Goal: Information Seeking & Learning: Learn about a topic

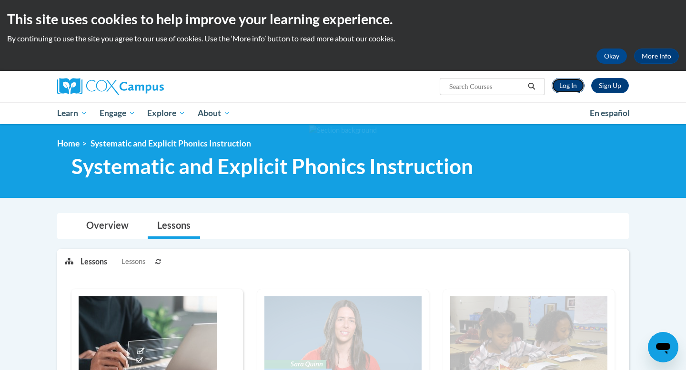
click at [570, 84] on link "Log In" at bounding box center [567, 85] width 33 height 15
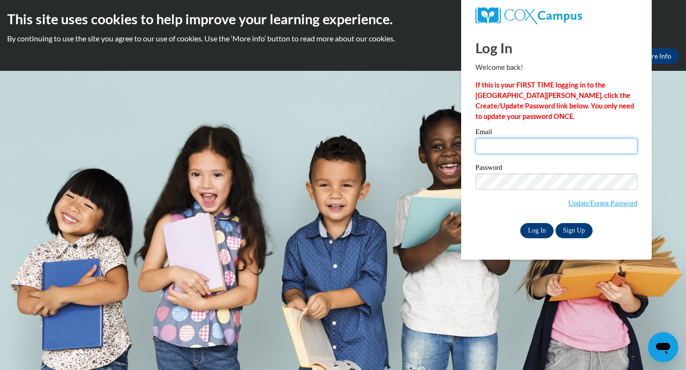
type input "phowell@cub.uca.edu"
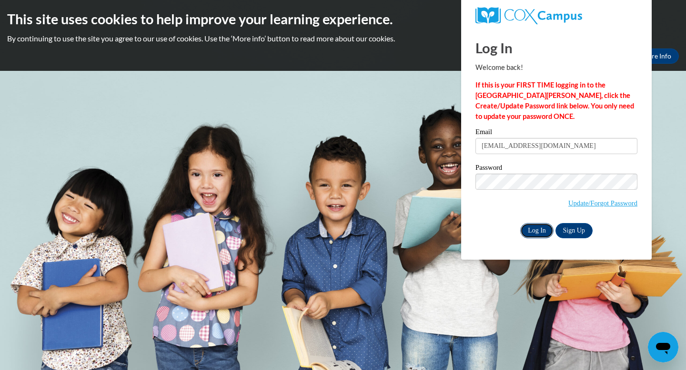
click at [542, 232] on input "Log In" at bounding box center [536, 230] width 33 height 15
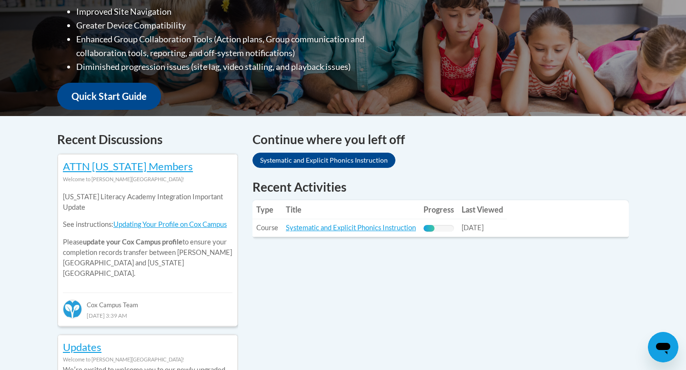
scroll to position [290, 0]
click at [331, 234] on td "Title: Systematic and Explicit Phonics Instruction" at bounding box center [351, 228] width 138 height 18
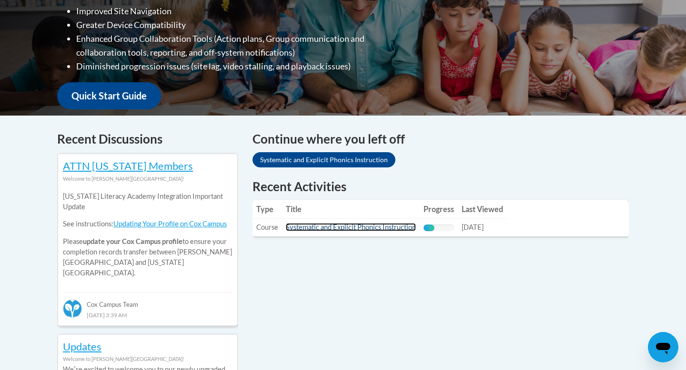
click at [332, 230] on link "Systematic and Explicit Phonics Instruction" at bounding box center [351, 227] width 130 height 8
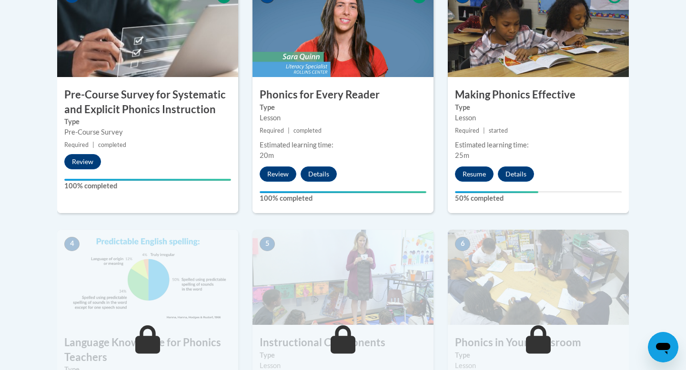
scroll to position [351, 0]
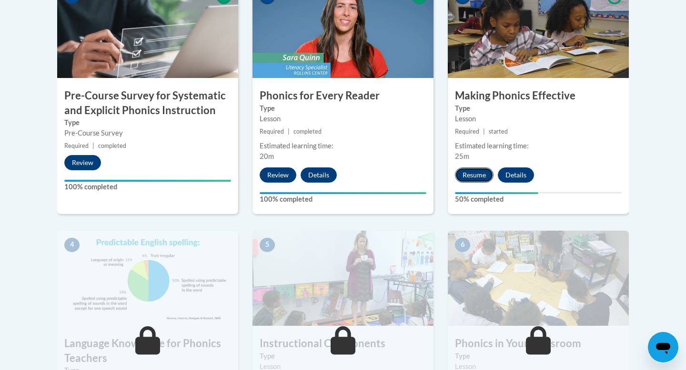
click at [478, 176] on button "Resume" at bounding box center [474, 175] width 39 height 15
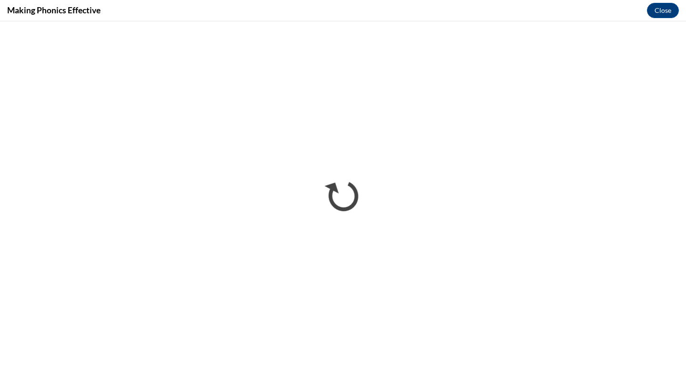
scroll to position [0, 0]
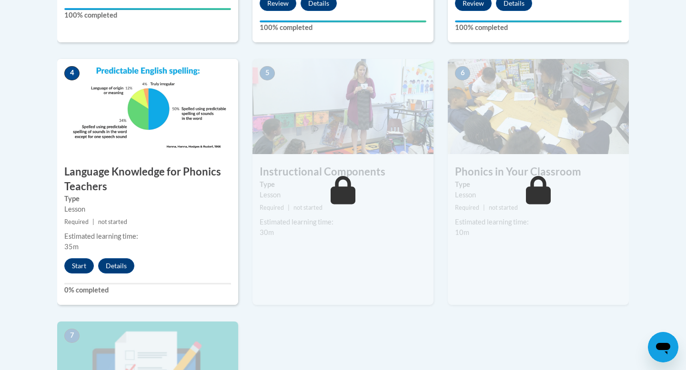
scroll to position [522, 0]
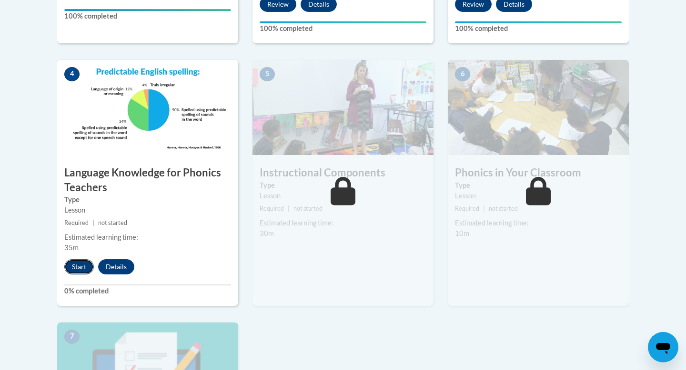
click at [79, 269] on button "Start" at bounding box center [79, 267] width 30 height 15
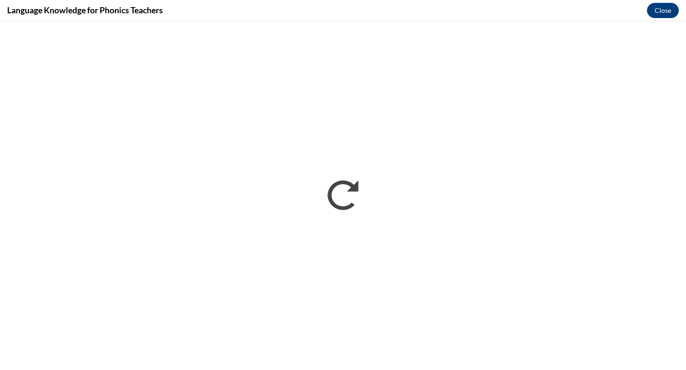
scroll to position [0, 0]
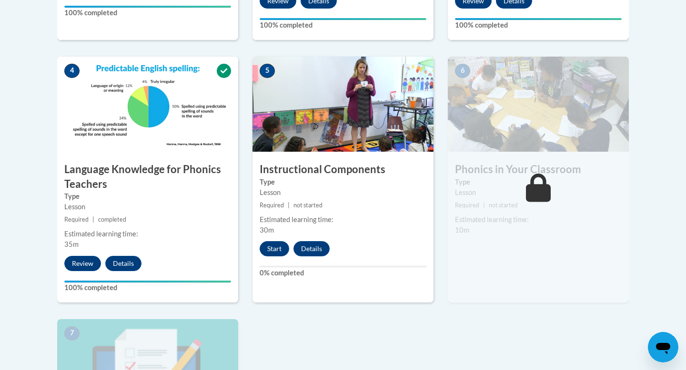
scroll to position [530, 0]
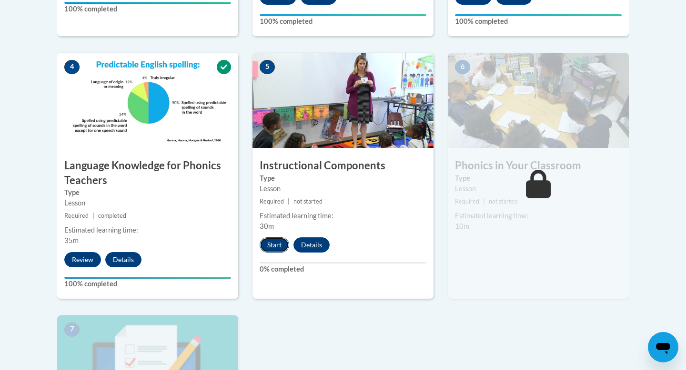
click at [271, 245] on button "Start" at bounding box center [275, 245] width 30 height 15
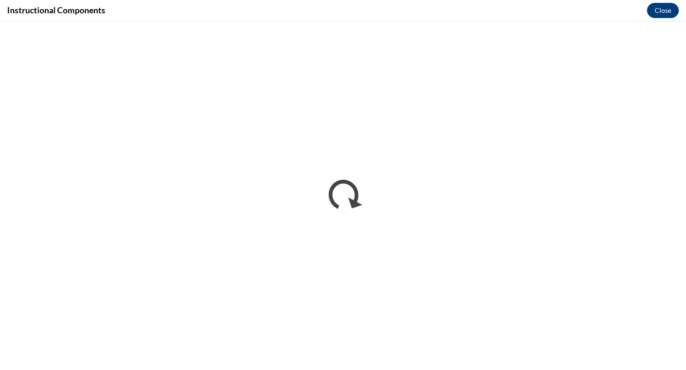
scroll to position [0, 0]
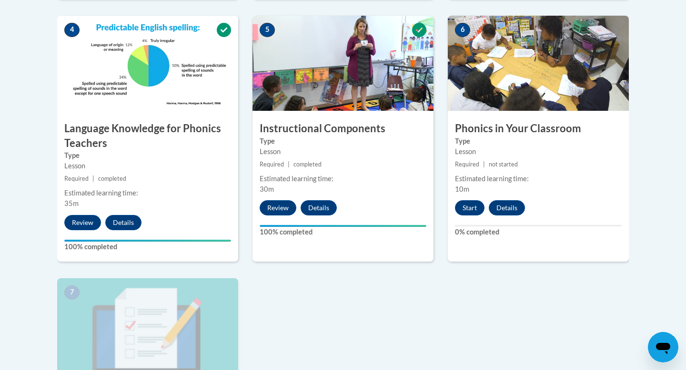
scroll to position [564, 0]
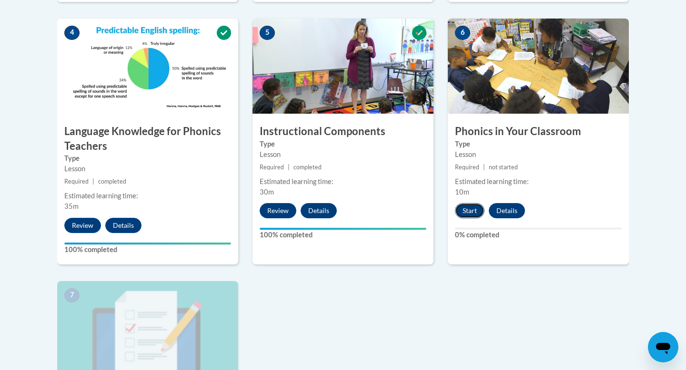
click at [470, 204] on button "Start" at bounding box center [470, 210] width 30 height 15
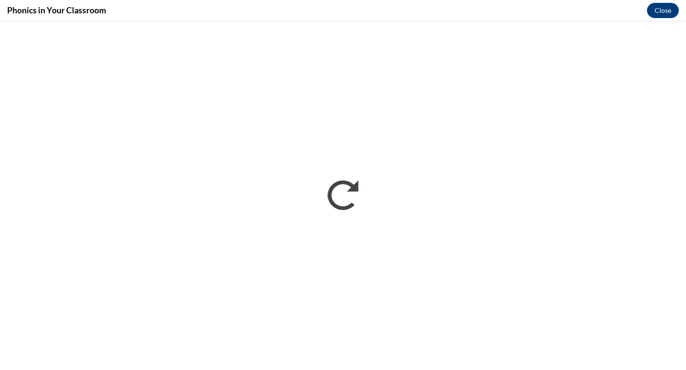
scroll to position [0, 0]
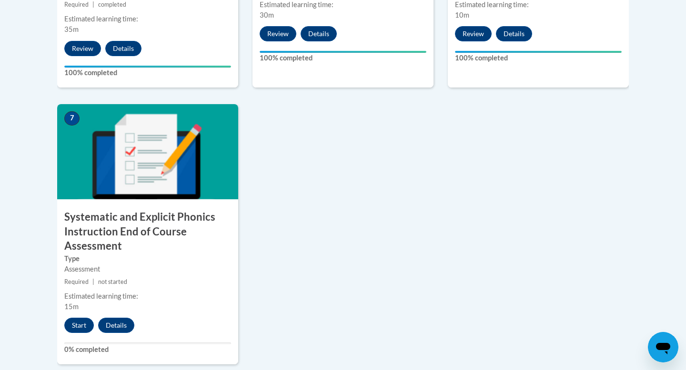
scroll to position [748, 0]
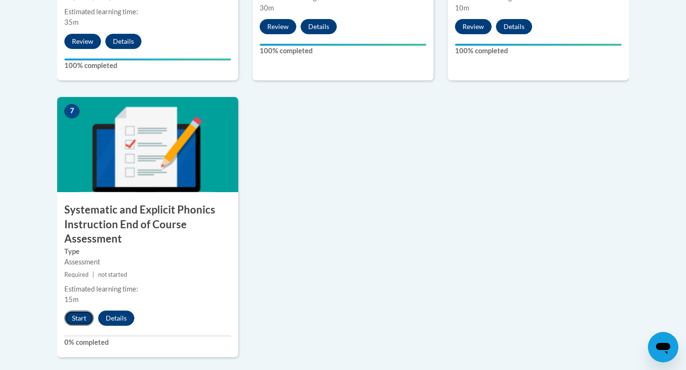
click at [79, 317] on button "Start" at bounding box center [79, 318] width 30 height 15
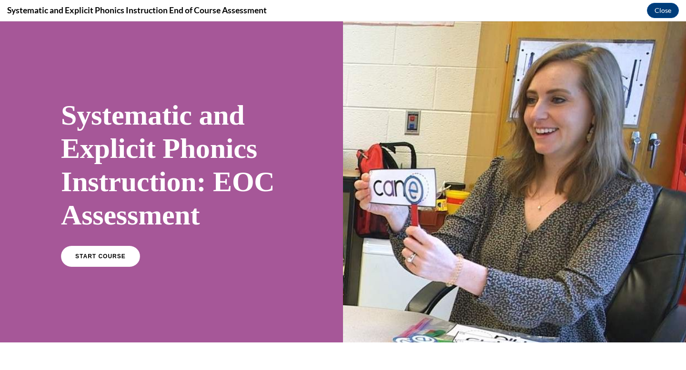
scroll to position [0, 0]
click at [117, 252] on link "START COURSE" at bounding box center [100, 257] width 83 height 22
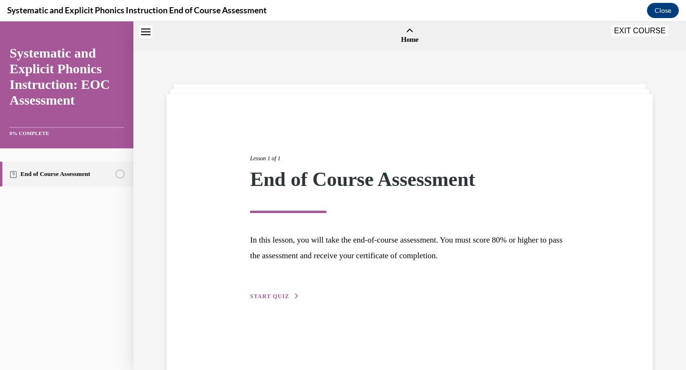
scroll to position [30, 0]
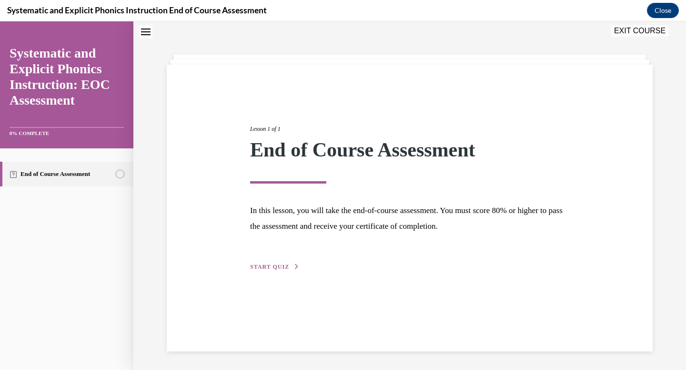
click at [277, 266] on span "START QUIZ" at bounding box center [269, 267] width 39 height 7
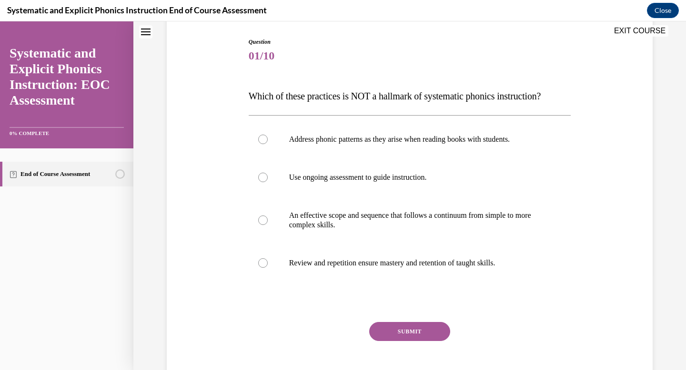
scroll to position [102, 0]
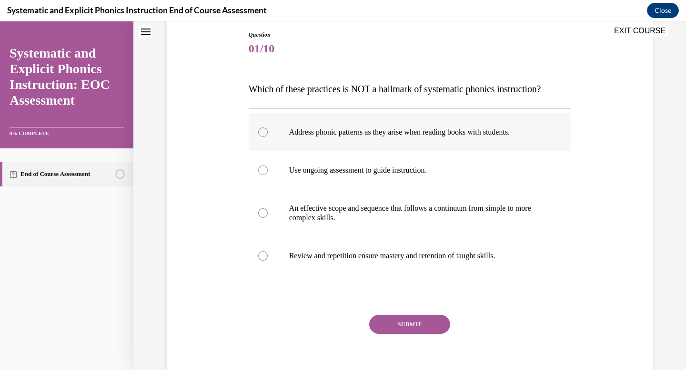
click at [515, 130] on p "Address phonic patterns as they arise when reading books with students." at bounding box center [418, 133] width 258 height 10
click at [400, 322] on button "SUBMIT" at bounding box center [409, 324] width 81 height 19
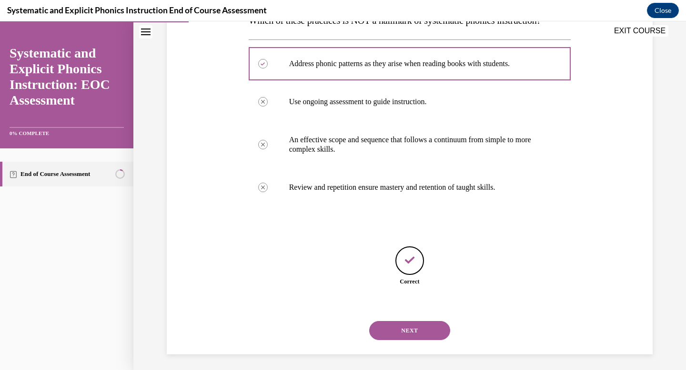
scroll to position [174, 0]
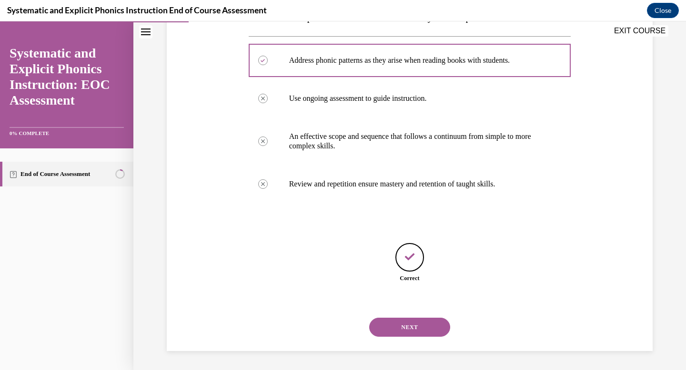
click at [407, 325] on button "NEXT" at bounding box center [409, 327] width 81 height 19
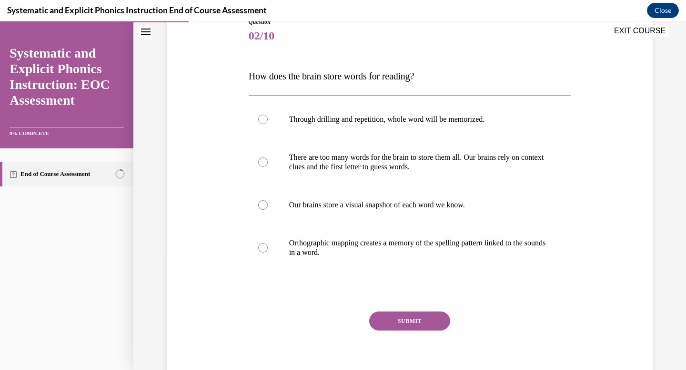
scroll to position [116, 0]
click at [537, 242] on p "Orthographic mapping creates a memory of the spelling pattern linked to the sou…" at bounding box center [418, 247] width 258 height 19
click at [420, 321] on button "SUBMIT" at bounding box center [409, 320] width 81 height 19
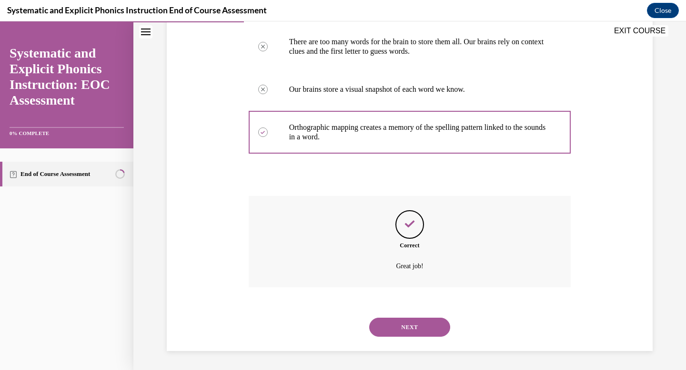
click at [411, 327] on button "NEXT" at bounding box center [409, 327] width 81 height 19
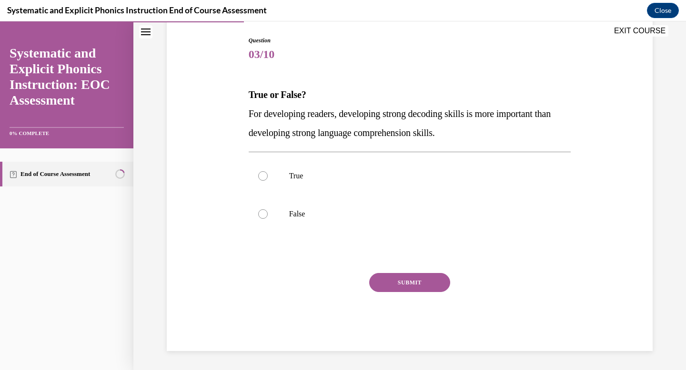
scroll to position [96, 0]
click at [350, 182] on div at bounding box center [410, 176] width 322 height 38
click at [410, 283] on button "SUBMIT" at bounding box center [409, 282] width 81 height 19
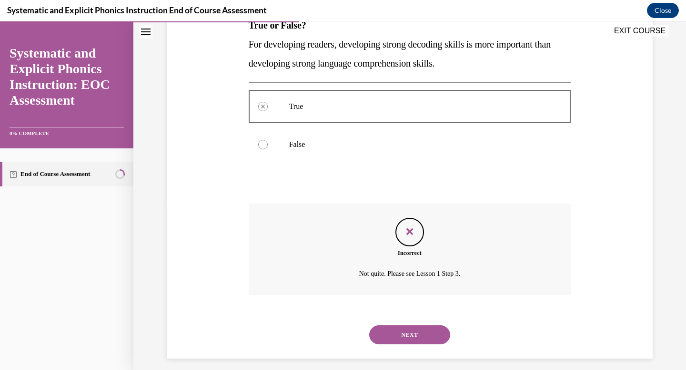
scroll to position [173, 0]
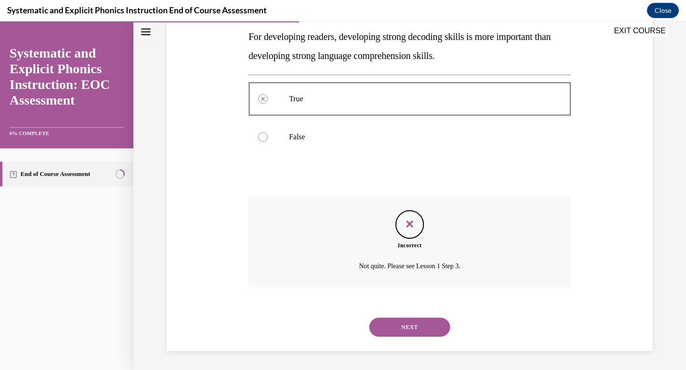
click at [406, 323] on button "NEXT" at bounding box center [409, 327] width 81 height 19
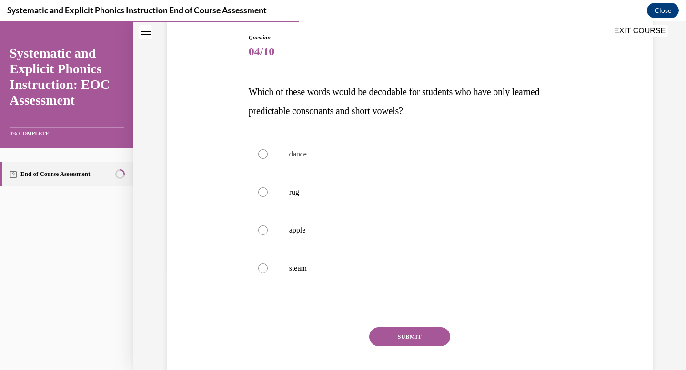
scroll to position [100, 0]
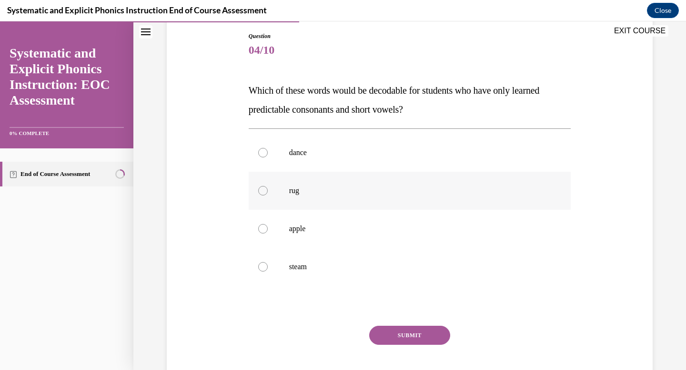
click at [376, 188] on p "rug" at bounding box center [418, 191] width 258 height 10
click at [415, 330] on button "SUBMIT" at bounding box center [409, 335] width 81 height 19
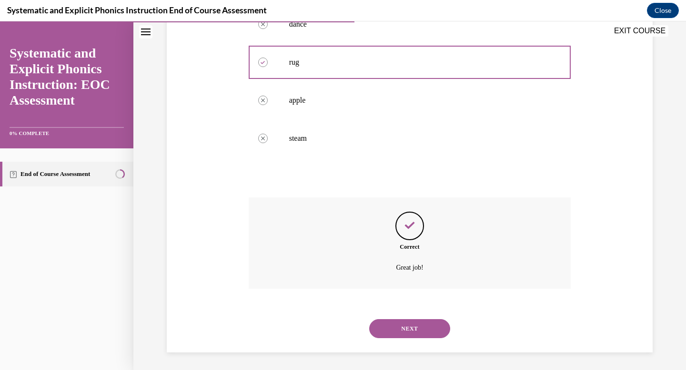
scroll to position [230, 0]
click at [415, 330] on button "NEXT" at bounding box center [409, 327] width 81 height 19
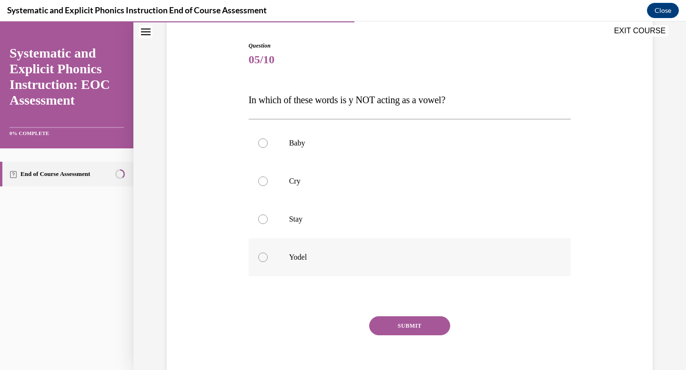
scroll to position [101, 0]
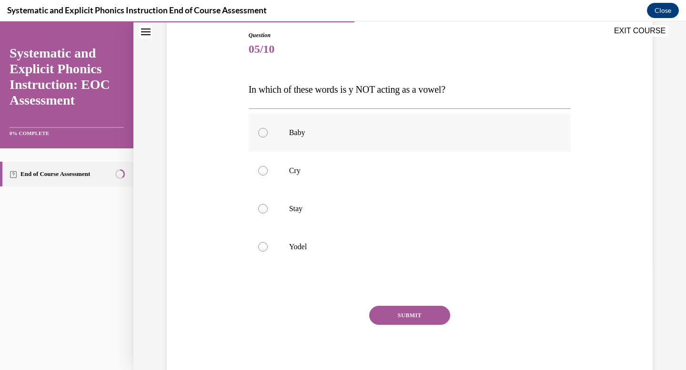
click at [326, 125] on div at bounding box center [410, 133] width 322 height 38
click at [395, 320] on button "SUBMIT" at bounding box center [409, 315] width 81 height 19
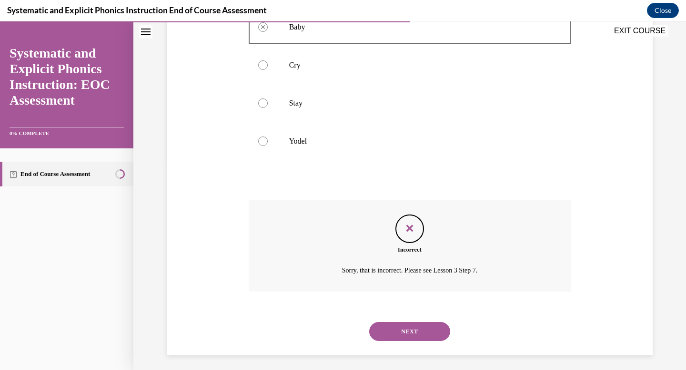
scroll to position [211, 0]
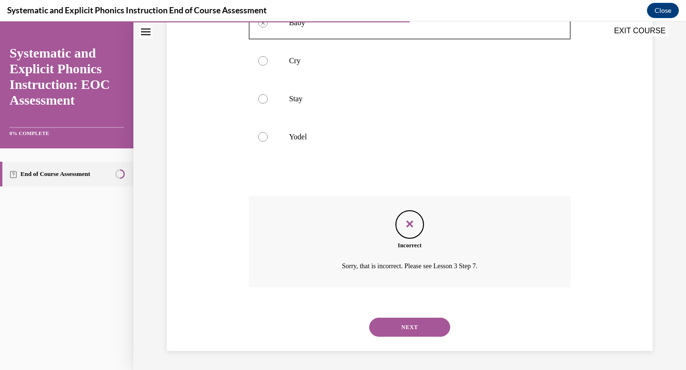
click at [419, 322] on button "NEXT" at bounding box center [409, 327] width 81 height 19
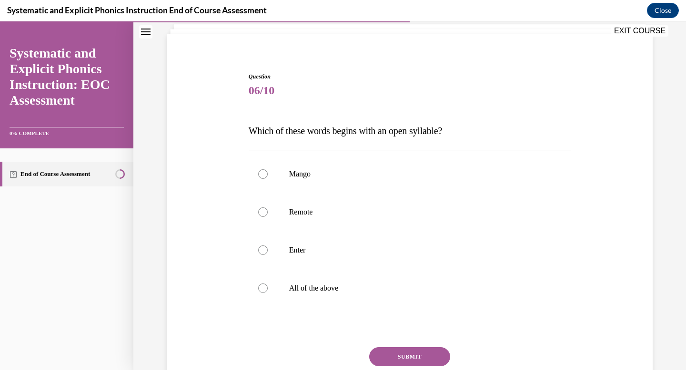
scroll to position [134, 0]
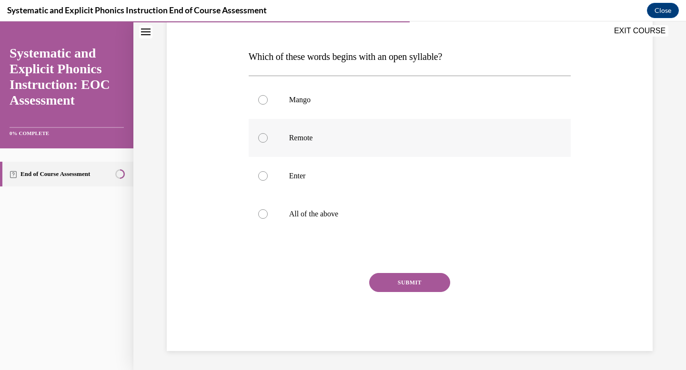
click at [334, 151] on div at bounding box center [410, 138] width 322 height 38
click at [374, 275] on button "SUBMIT" at bounding box center [409, 282] width 81 height 19
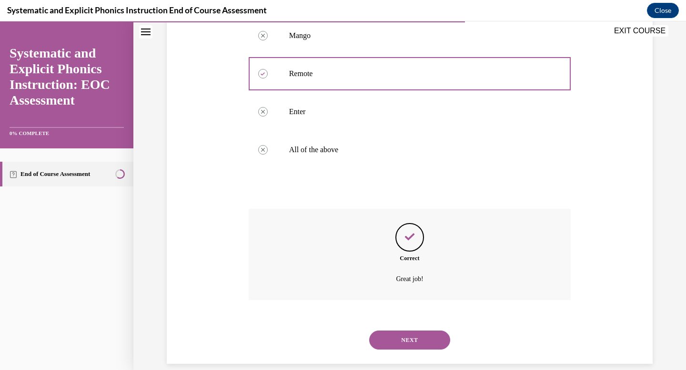
scroll to position [211, 0]
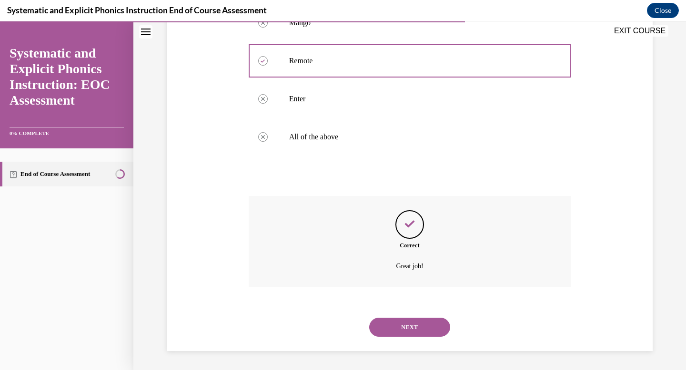
click at [402, 325] on button "NEXT" at bounding box center [409, 327] width 81 height 19
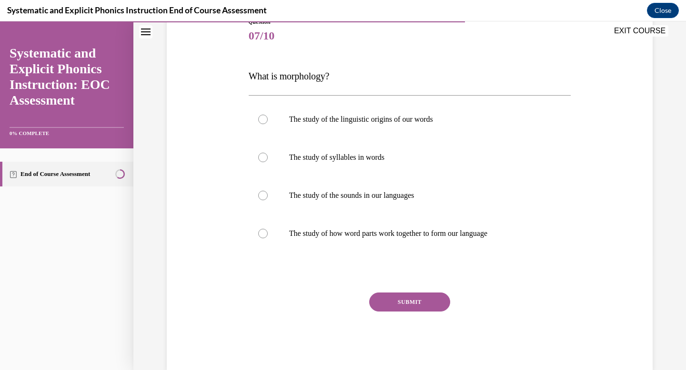
scroll to position [120, 0]
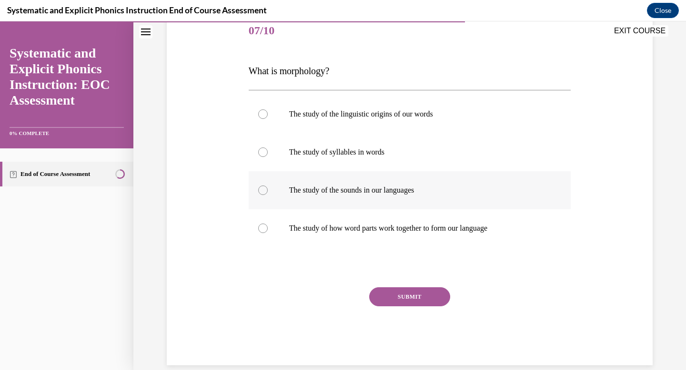
click at [376, 199] on div at bounding box center [410, 190] width 322 height 38
click at [414, 295] on button "SUBMIT" at bounding box center [409, 297] width 81 height 19
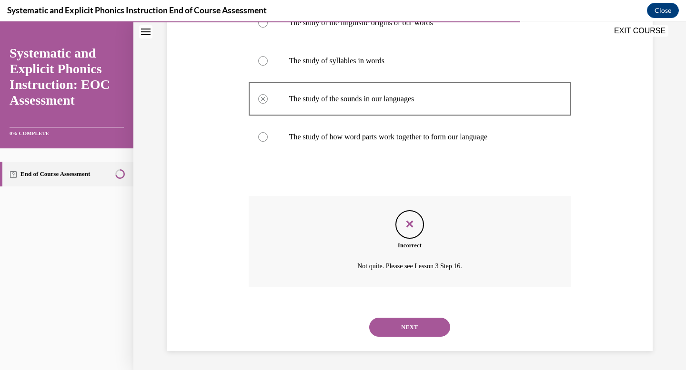
click at [408, 329] on button "NEXT" at bounding box center [409, 327] width 81 height 19
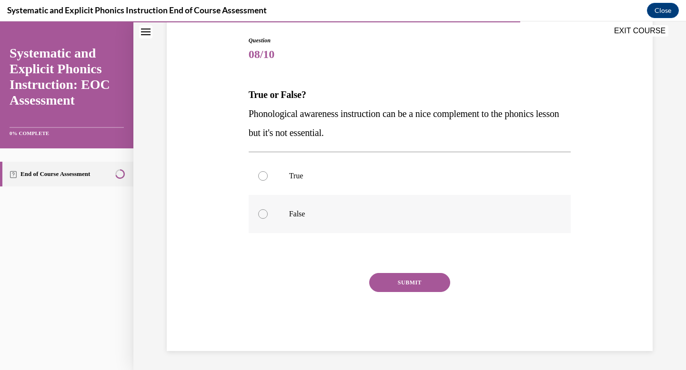
click at [304, 224] on div at bounding box center [410, 214] width 322 height 38
click at [418, 286] on button "SUBMIT" at bounding box center [409, 282] width 81 height 19
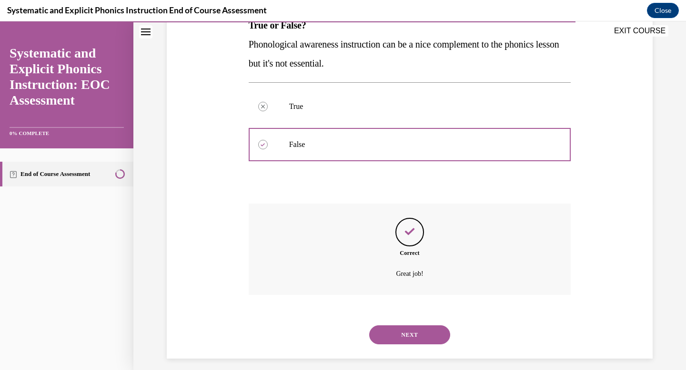
scroll to position [173, 0]
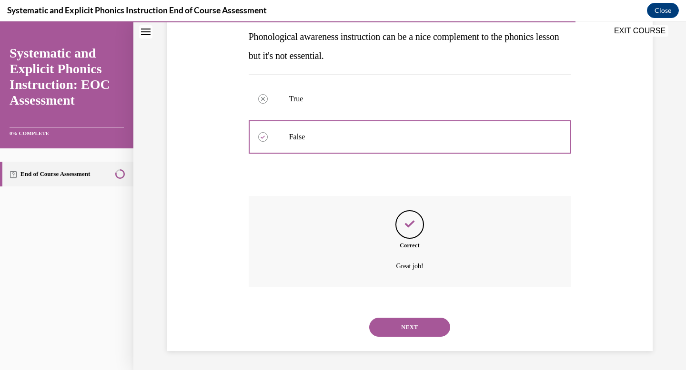
click at [408, 320] on button "NEXT" at bounding box center [409, 327] width 81 height 19
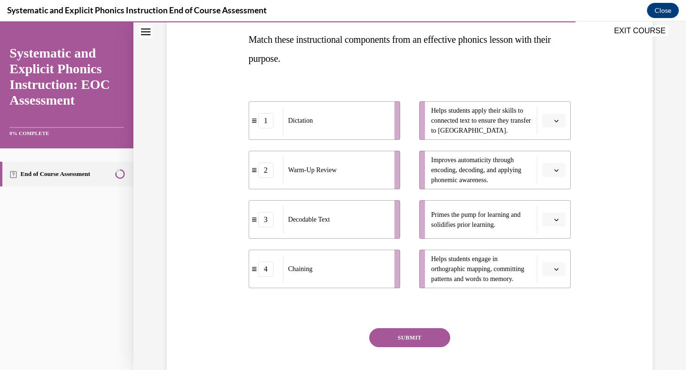
scroll to position [155, 0]
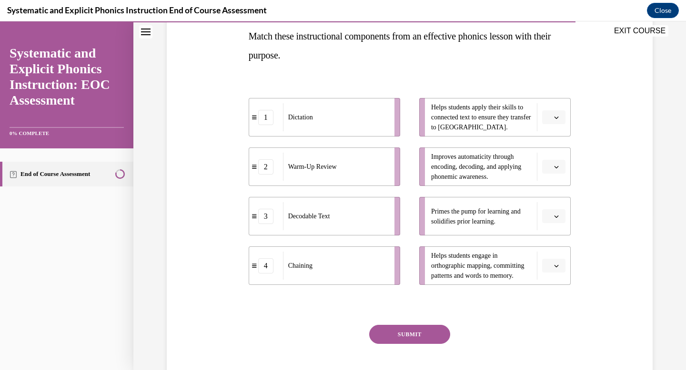
click at [554, 116] on icon "button" at bounding box center [556, 117] width 5 height 5
click at [551, 196] on span "3" at bounding box center [549, 196] width 3 height 8
click at [555, 216] on icon "button" at bounding box center [556, 216] width 5 height 5
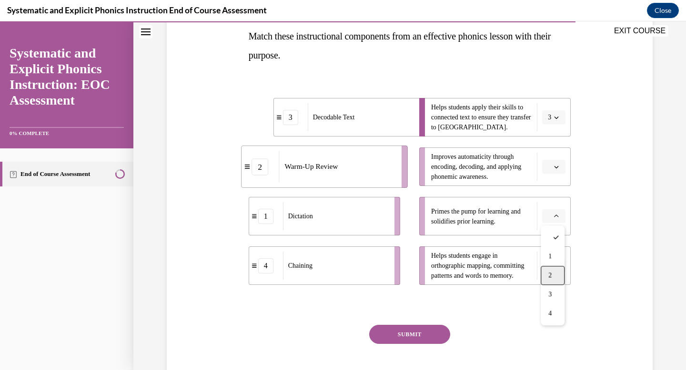
click at [546, 273] on div "2" at bounding box center [552, 275] width 24 height 19
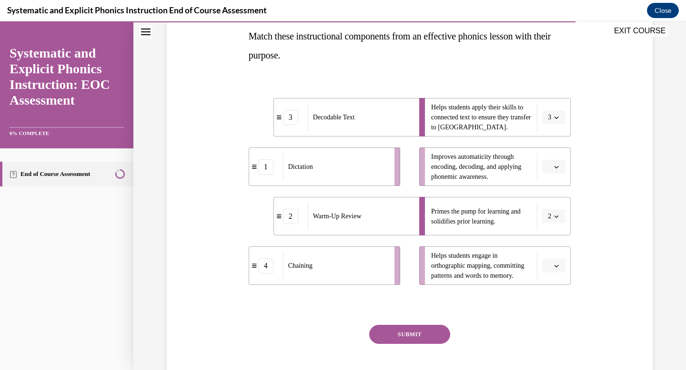
click at [556, 263] on span "button" at bounding box center [556, 266] width 7 height 7
click at [557, 247] on div "4" at bounding box center [552, 244] width 24 height 19
click at [558, 165] on icon "button" at bounding box center [556, 167] width 5 height 5
click at [548, 212] on div "1" at bounding box center [552, 207] width 24 height 19
click at [422, 337] on button "SUBMIT" at bounding box center [409, 334] width 81 height 19
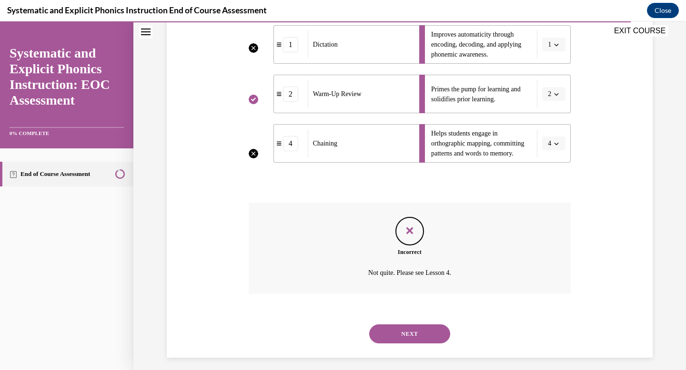
scroll to position [284, 0]
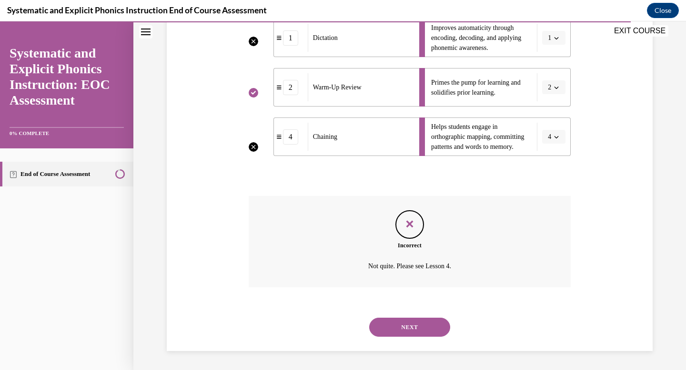
click at [436, 310] on div "NEXT" at bounding box center [410, 328] width 322 height 38
click at [424, 332] on button "NEXT" at bounding box center [409, 327] width 81 height 19
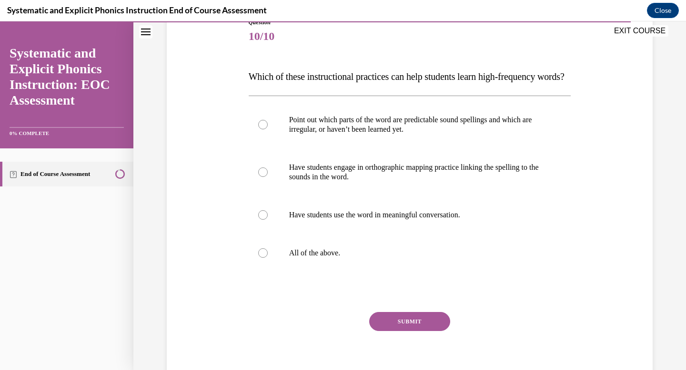
scroll to position [125, 0]
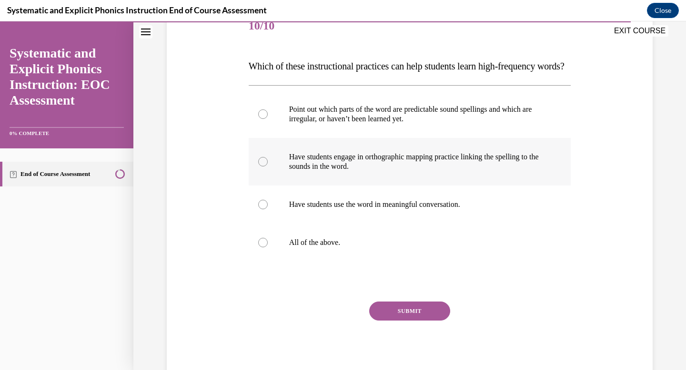
click at [524, 171] on p "Have students engage in orthographic mapping practice linking the spelling to t…" at bounding box center [418, 161] width 258 height 19
click at [395, 262] on div at bounding box center [410, 243] width 322 height 38
click at [399, 321] on button "SUBMIT" at bounding box center [409, 311] width 81 height 19
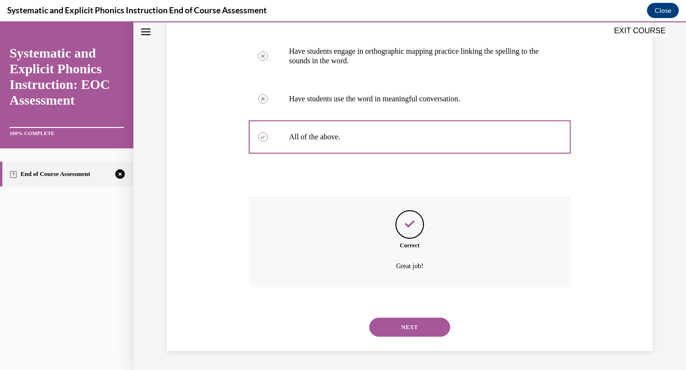
scroll to position [250, 0]
click at [399, 336] on button "NEXT" at bounding box center [409, 327] width 81 height 19
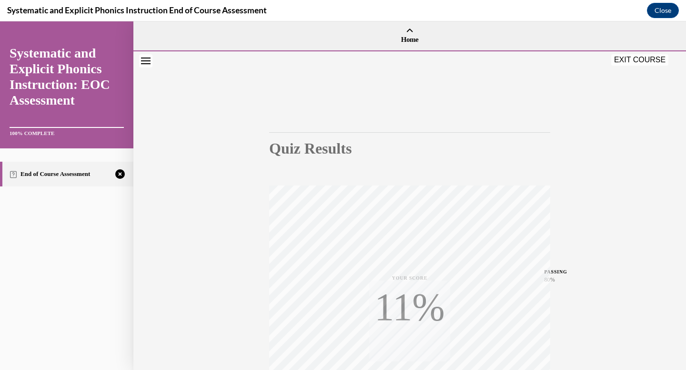
scroll to position [139, 0]
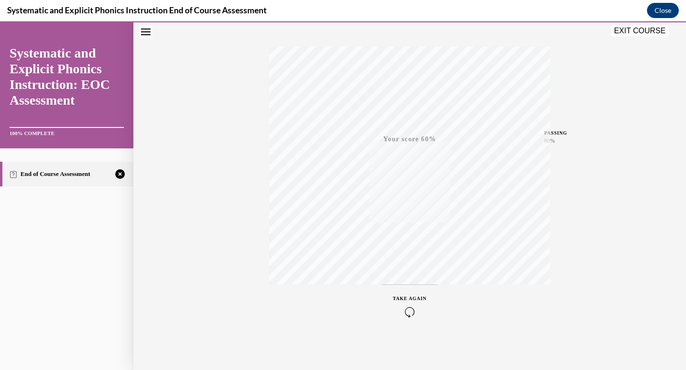
click at [418, 312] on icon "button" at bounding box center [410, 312] width 34 height 10
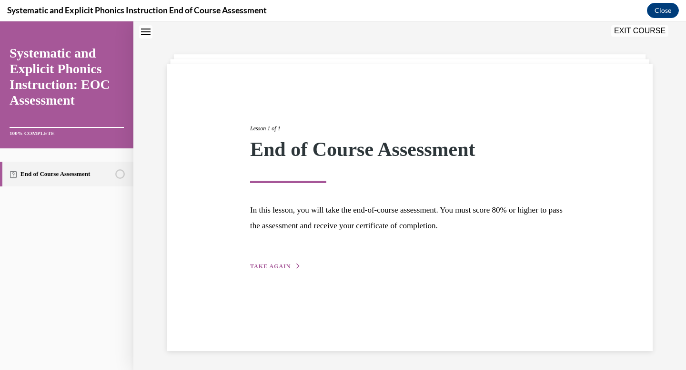
click at [295, 265] on icon "button" at bounding box center [298, 266] width 6 height 5
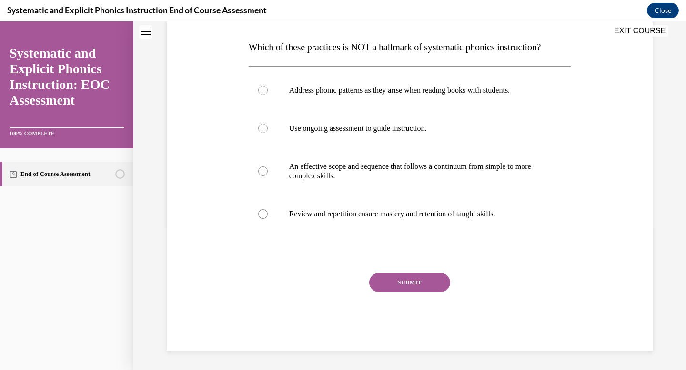
scroll to position [126, 0]
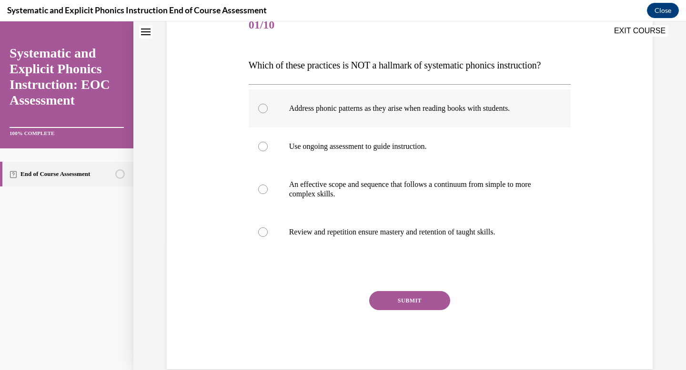
click at [506, 109] on p "Address phonic patterns as they arise when reading books with students." at bounding box center [418, 109] width 258 height 10
click at [426, 301] on button "SUBMIT" at bounding box center [409, 300] width 81 height 19
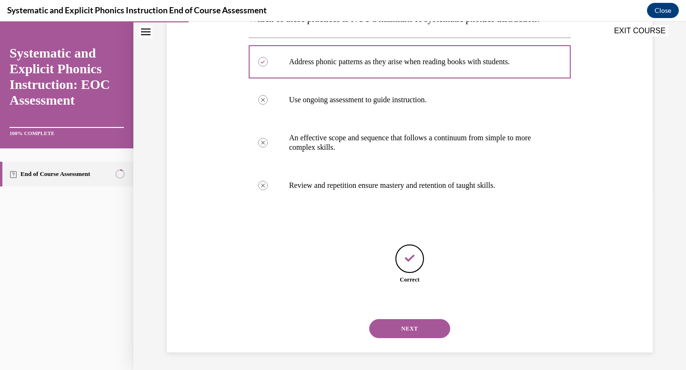
scroll to position [174, 0]
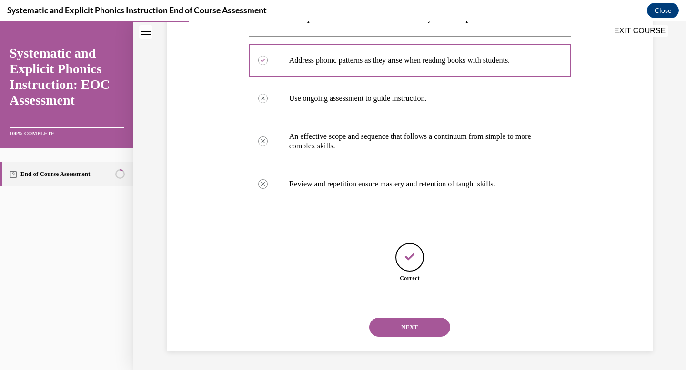
click at [424, 325] on button "NEXT" at bounding box center [409, 327] width 81 height 19
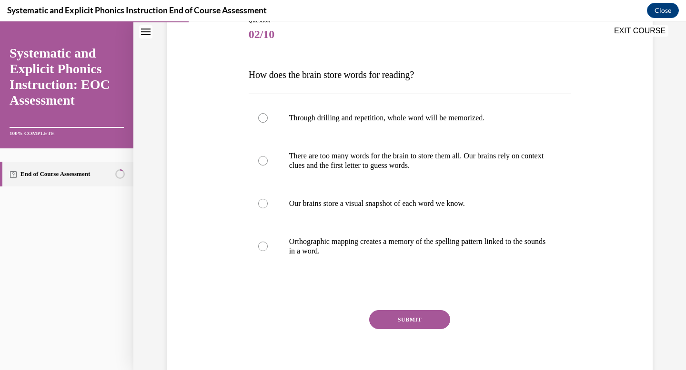
scroll to position [153, 0]
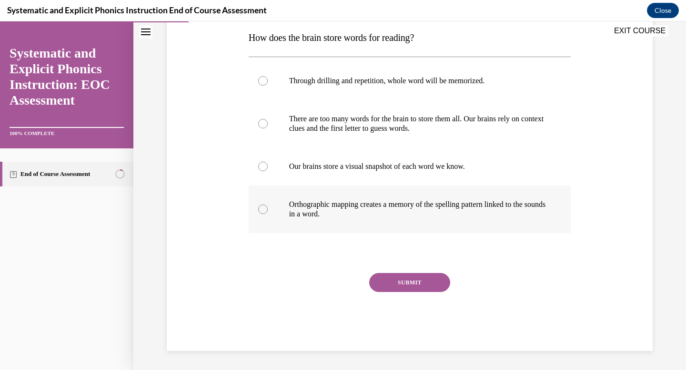
click at [428, 223] on div at bounding box center [410, 210] width 322 height 48
click at [405, 294] on div "SUBMIT" at bounding box center [410, 297] width 322 height 48
click at [405, 289] on button "SUBMIT" at bounding box center [409, 282] width 81 height 19
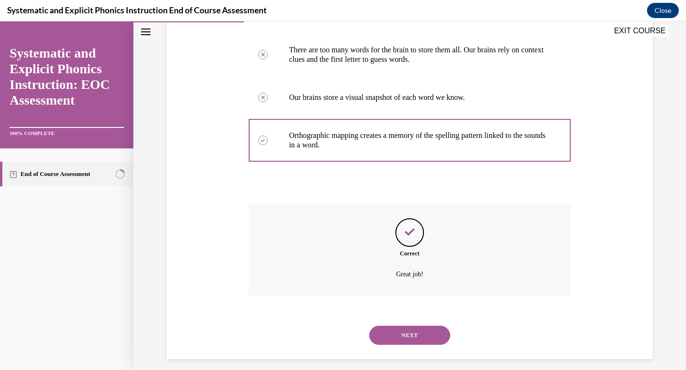
scroll to position [230, 0]
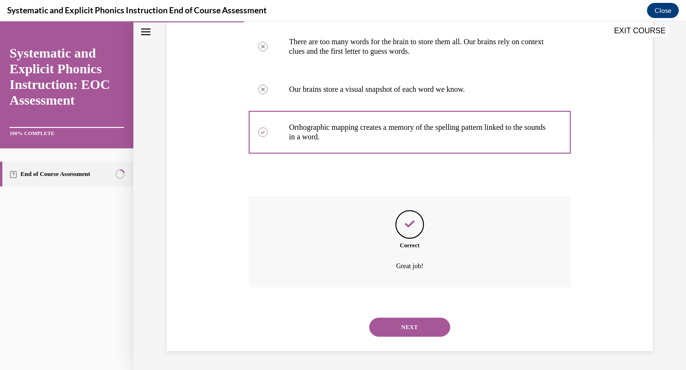
click at [397, 322] on button "NEXT" at bounding box center [409, 327] width 81 height 19
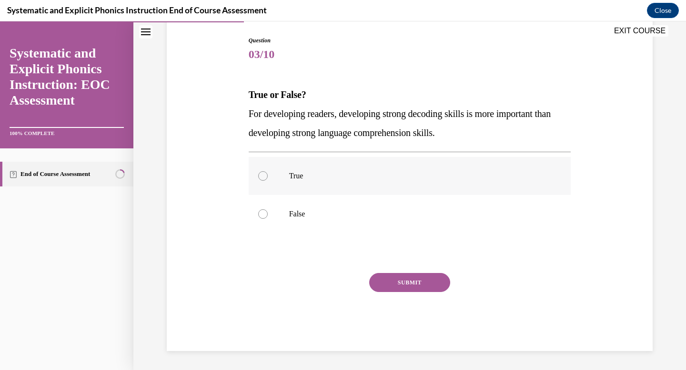
click at [397, 174] on p "True" at bounding box center [418, 176] width 258 height 10
click at [400, 283] on button "SUBMIT" at bounding box center [409, 282] width 81 height 19
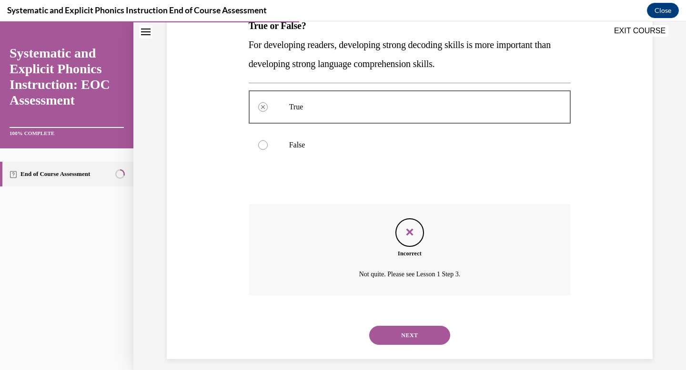
scroll to position [173, 0]
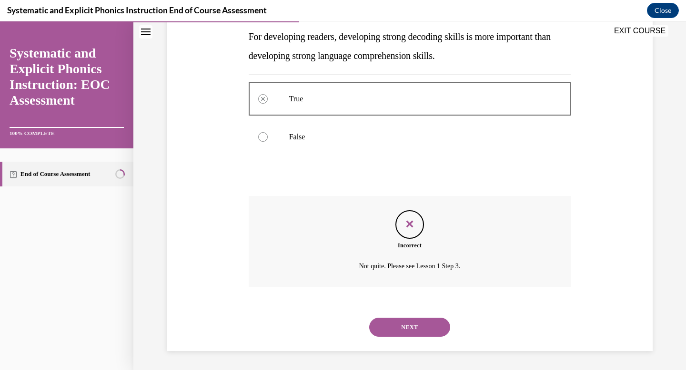
click at [404, 328] on button "NEXT" at bounding box center [409, 327] width 81 height 19
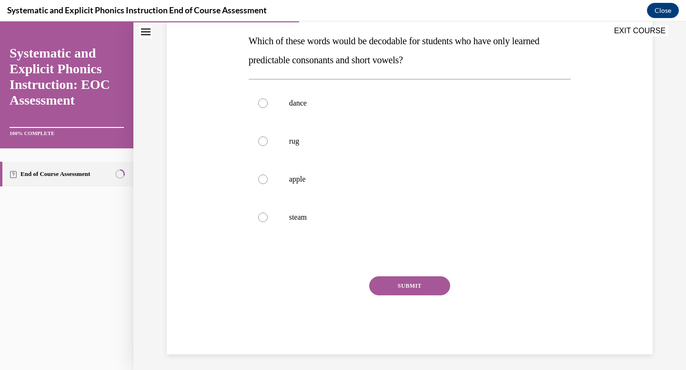
scroll to position [153, 0]
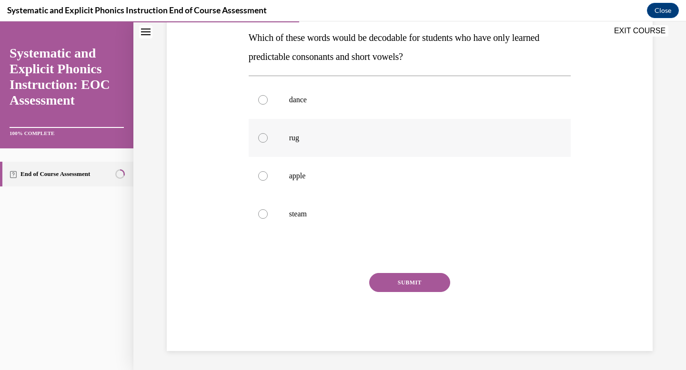
click at [343, 132] on div at bounding box center [410, 138] width 322 height 38
click at [388, 276] on button "SUBMIT" at bounding box center [409, 282] width 81 height 19
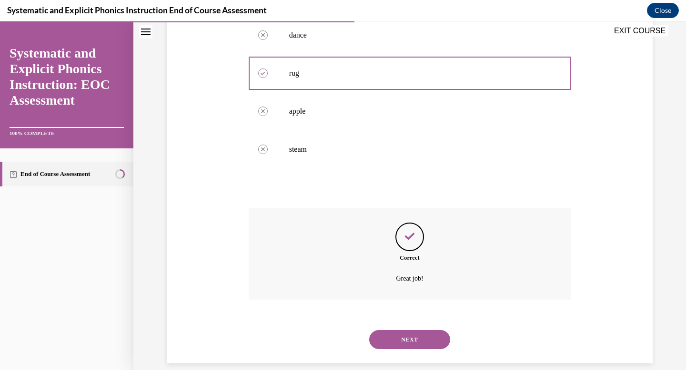
scroll to position [230, 0]
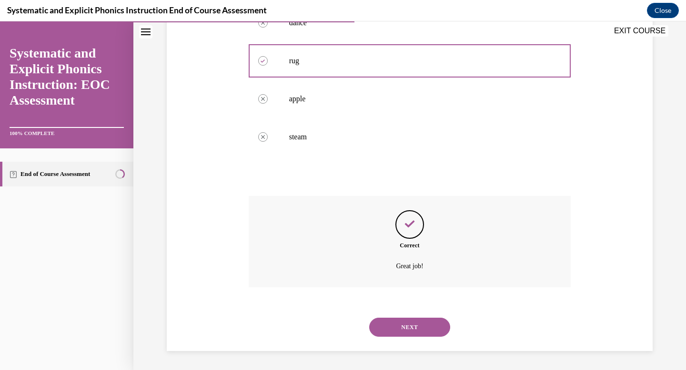
click at [393, 321] on button "NEXT" at bounding box center [409, 327] width 81 height 19
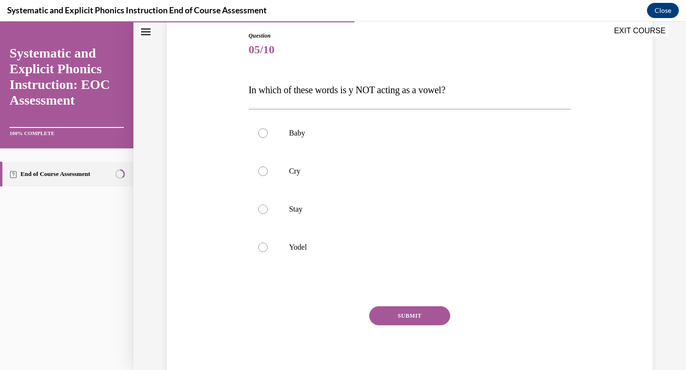
scroll to position [107, 0]
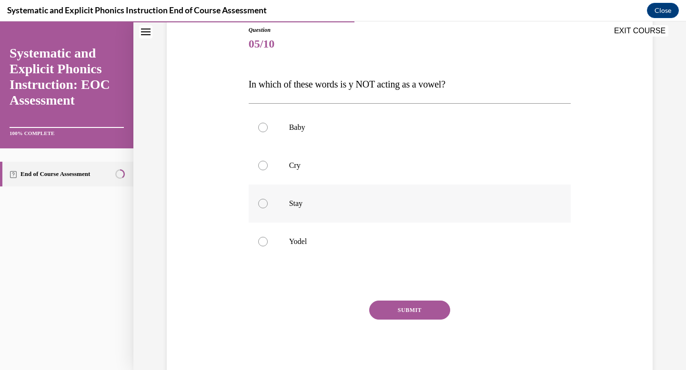
click at [319, 204] on p "Stay" at bounding box center [418, 204] width 258 height 10
click at [286, 245] on div at bounding box center [410, 242] width 322 height 38
click at [384, 303] on button "SUBMIT" at bounding box center [409, 310] width 81 height 19
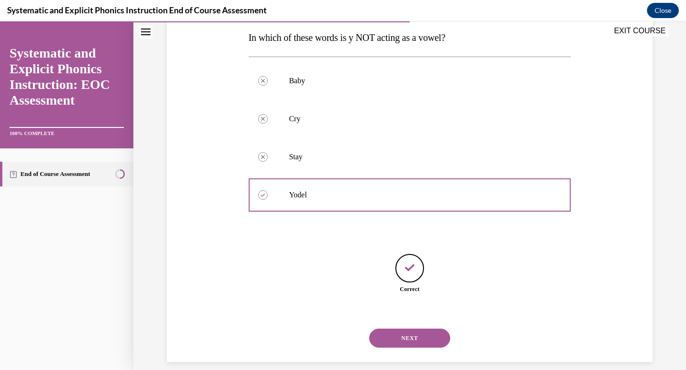
scroll to position [164, 0]
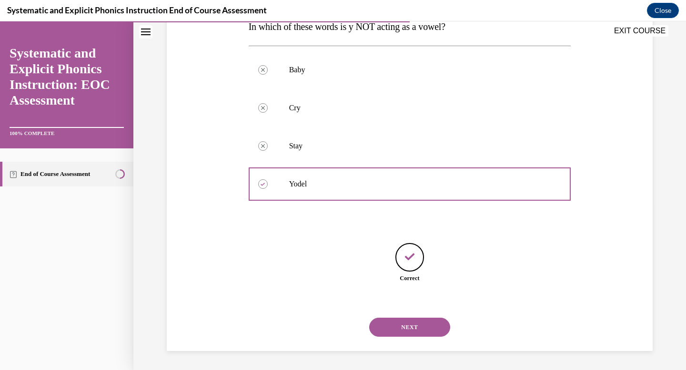
click at [404, 333] on button "NEXT" at bounding box center [409, 327] width 81 height 19
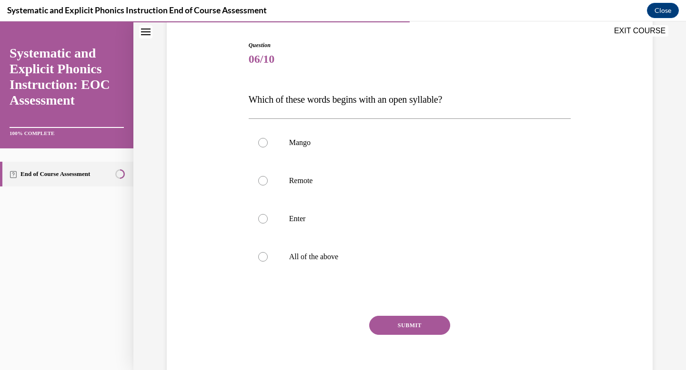
scroll to position [93, 0]
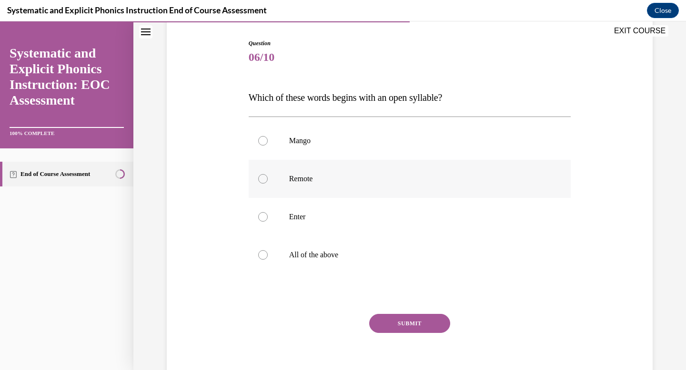
click at [365, 181] on p "Remote" at bounding box center [418, 179] width 258 height 10
click at [387, 324] on button "SUBMIT" at bounding box center [409, 323] width 81 height 19
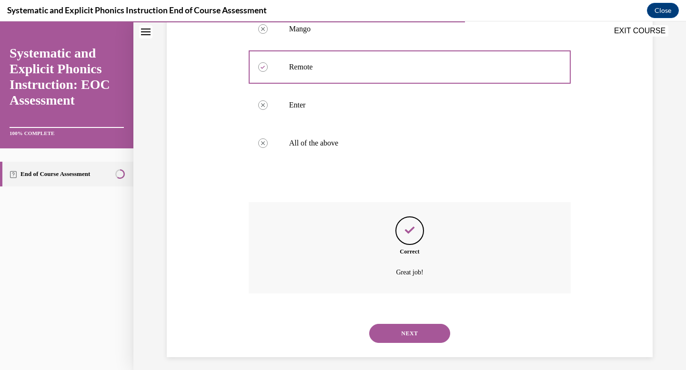
scroll to position [211, 0]
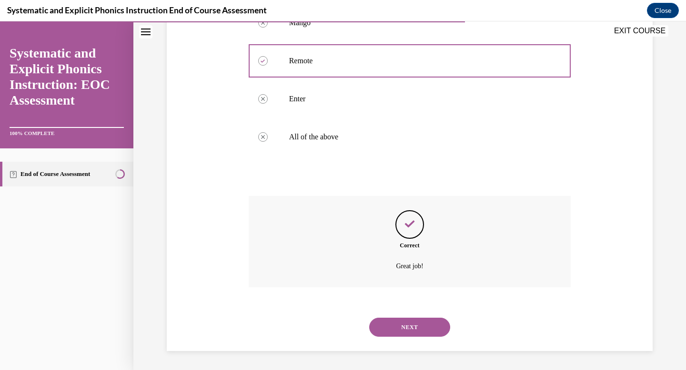
click at [387, 324] on button "NEXT" at bounding box center [409, 327] width 81 height 19
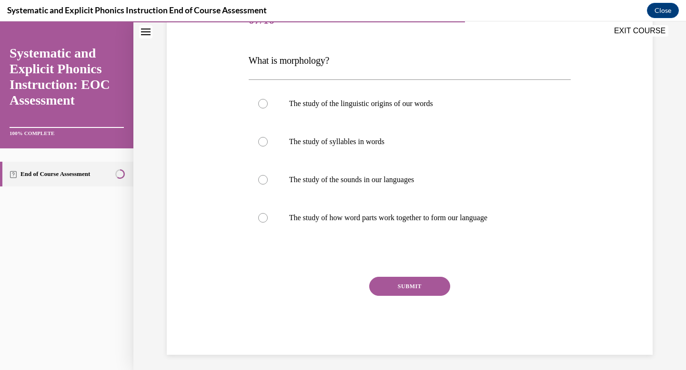
scroll to position [134, 0]
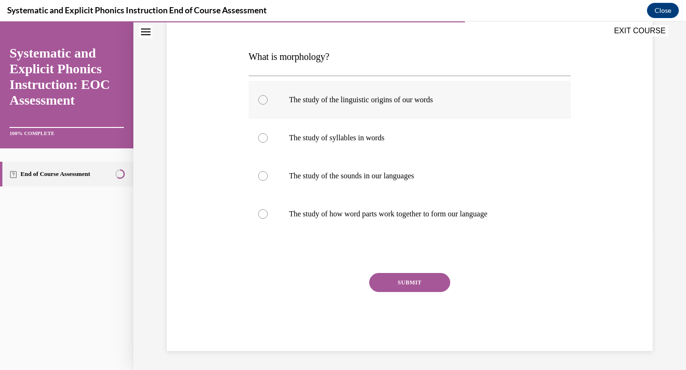
click at [410, 101] on p "The study of the linguistic origins of our words" at bounding box center [418, 100] width 258 height 10
click at [399, 289] on button "SUBMIT" at bounding box center [409, 282] width 81 height 19
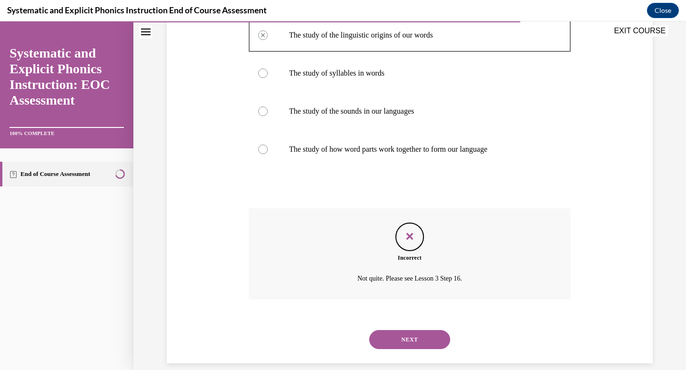
scroll to position [211, 0]
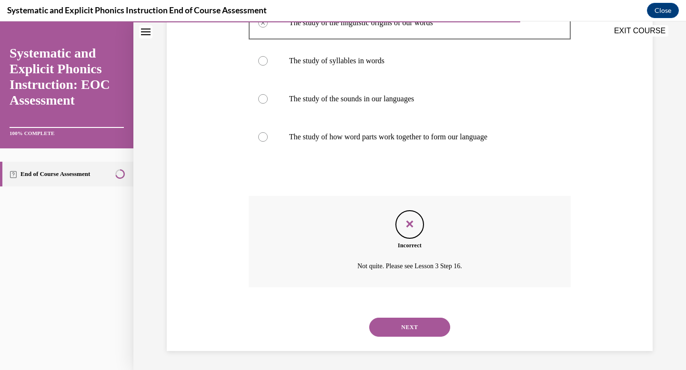
click at [402, 324] on button "NEXT" at bounding box center [409, 327] width 81 height 19
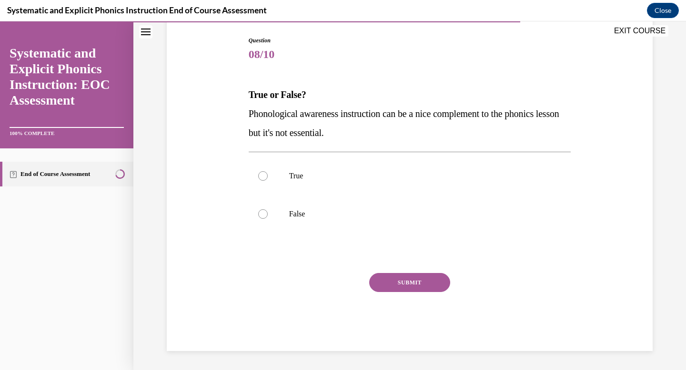
scroll to position [96, 0]
click at [312, 210] on p "False" at bounding box center [418, 215] width 258 height 10
click at [404, 282] on button "SUBMIT" at bounding box center [409, 282] width 81 height 19
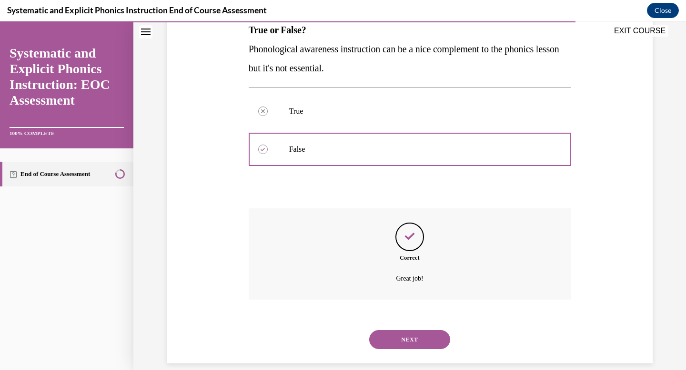
scroll to position [173, 0]
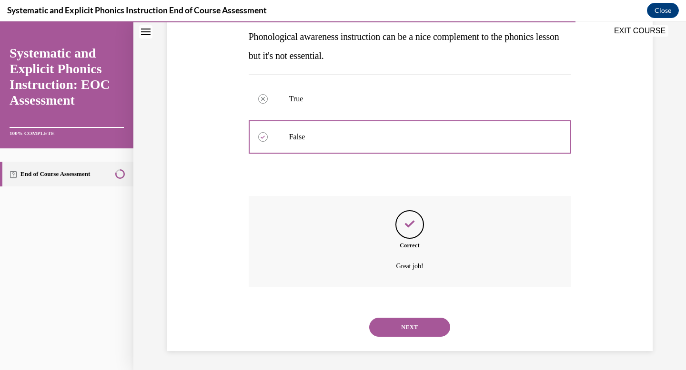
click at [420, 328] on button "NEXT" at bounding box center [409, 327] width 81 height 19
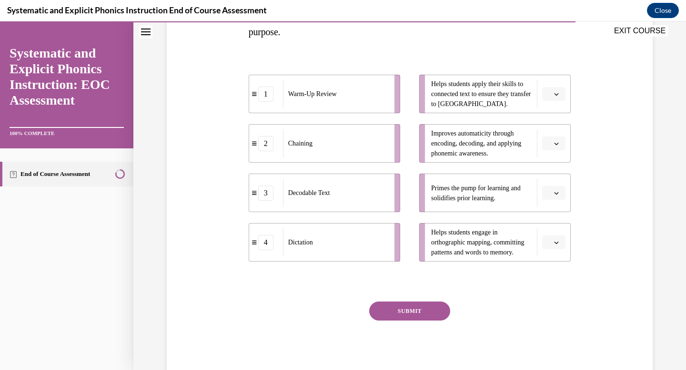
scroll to position [179, 0]
click at [557, 191] on icon "button" at bounding box center [556, 192] width 5 height 5
click at [549, 227] on div "1" at bounding box center [552, 232] width 24 height 19
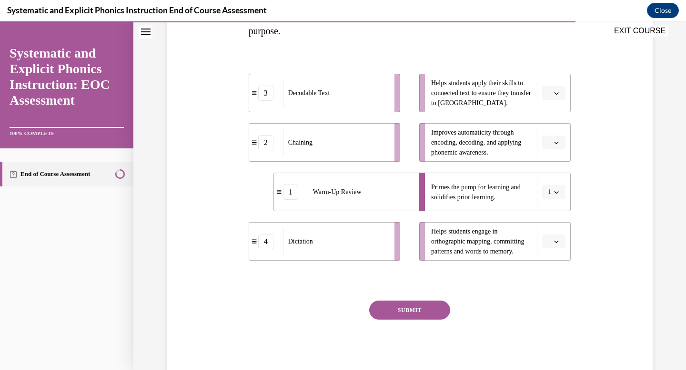
click at [556, 144] on icon "button" at bounding box center [556, 142] width 5 height 5
click at [596, 178] on div "Question 09/10 Match these instructional components from an effective phonics l…" at bounding box center [409, 152] width 490 height 454
click at [562, 242] on button "button" at bounding box center [553, 242] width 23 height 14
click at [551, 342] on span "4" at bounding box center [549, 339] width 3 height 8
click at [554, 142] on icon "button" at bounding box center [556, 142] width 5 height 5
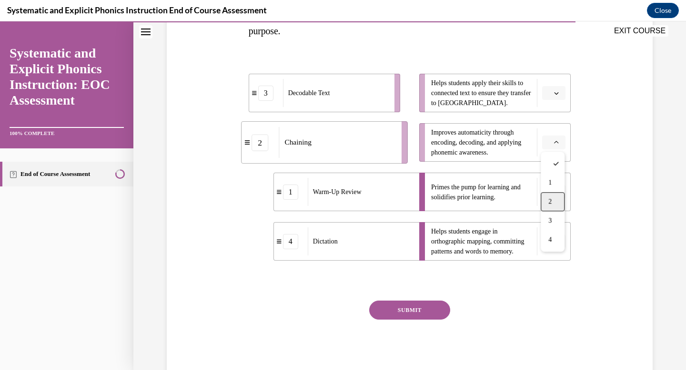
click at [550, 199] on span "2" at bounding box center [549, 202] width 3 height 8
click at [551, 95] on span "Please select an option" at bounding box center [549, 94] width 3 height 10
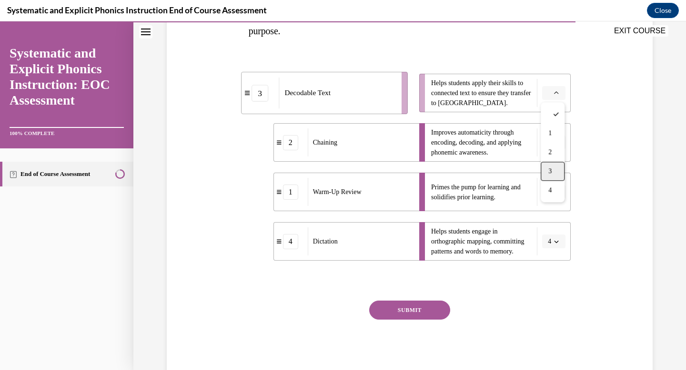
click at [551, 172] on span "3" at bounding box center [549, 172] width 3 height 8
click at [414, 318] on button "SUBMIT" at bounding box center [409, 310] width 81 height 19
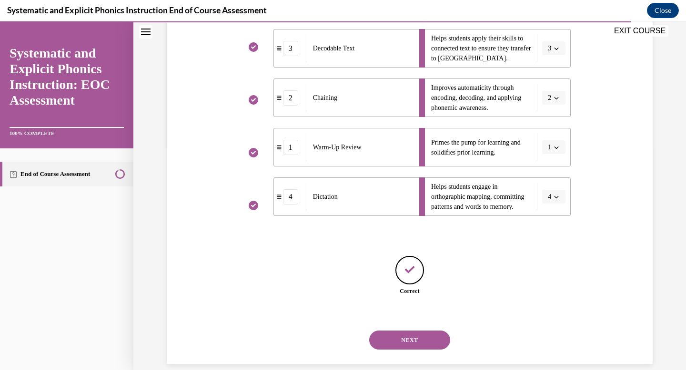
scroll to position [237, 0]
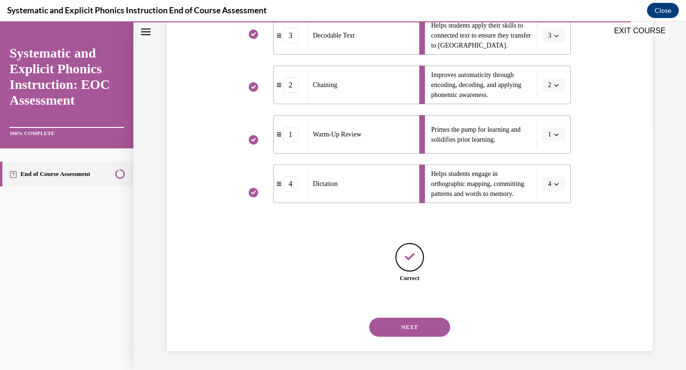
click at [433, 330] on button "NEXT" at bounding box center [409, 327] width 81 height 19
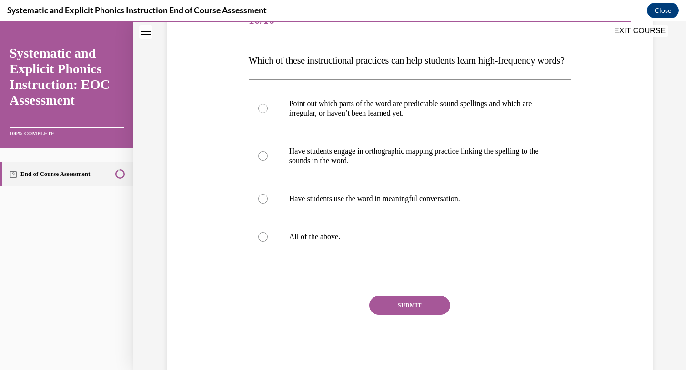
scroll to position [131, 0]
click at [311, 249] on div at bounding box center [410, 237] width 322 height 38
click at [404, 315] on button "SUBMIT" at bounding box center [409, 305] width 81 height 19
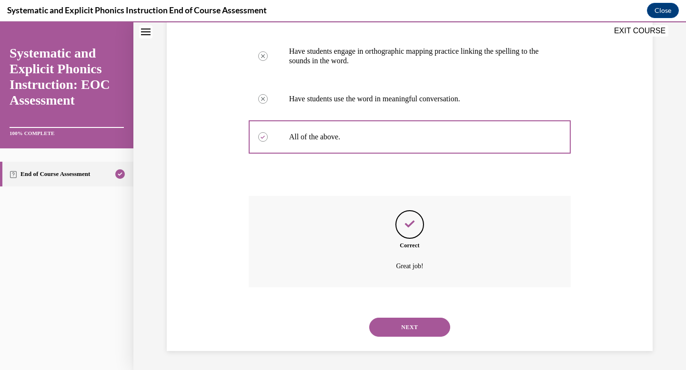
scroll to position [250, 0]
click at [404, 326] on button "NEXT" at bounding box center [409, 327] width 81 height 19
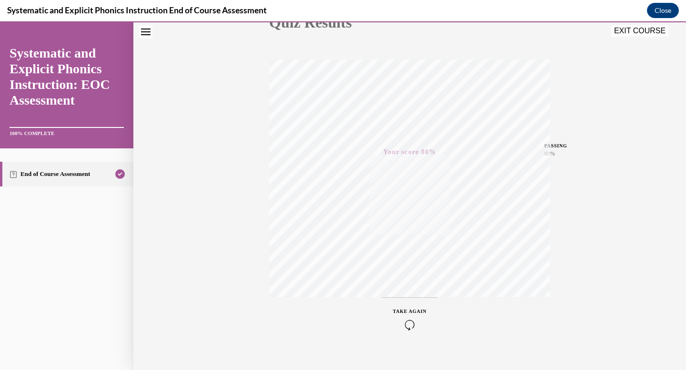
scroll to position [139, 0]
click at [641, 29] on button "EXIT COURSE" at bounding box center [639, 30] width 57 height 11
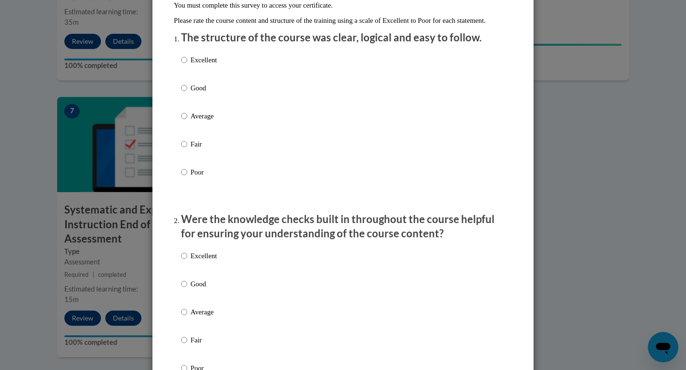
scroll to position [103, 0]
click at [194, 65] on p "Excellent" at bounding box center [203, 59] width 26 height 10
click at [187, 65] on input "Excellent" at bounding box center [184, 59] width 6 height 10
radio input "true"
click at [195, 261] on p "Excellent" at bounding box center [203, 255] width 26 height 10
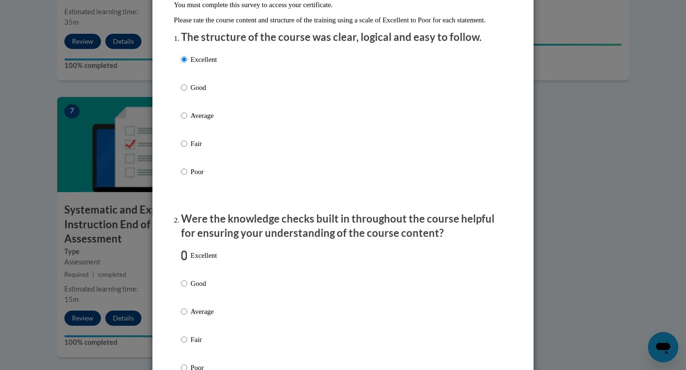
click at [187, 261] on input "Excellent" at bounding box center [184, 255] width 6 height 10
radio input "true"
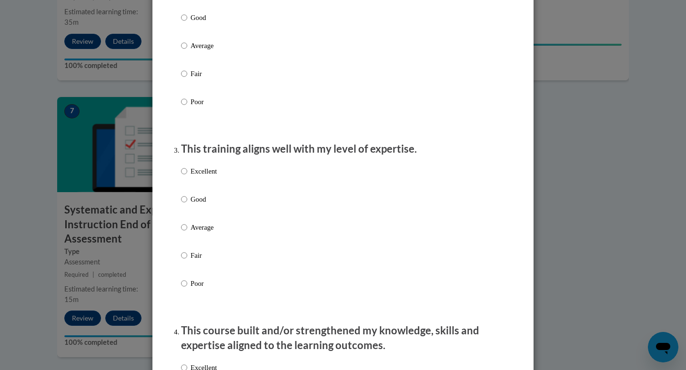
click at [206, 187] on label "Excellent" at bounding box center [199, 179] width 36 height 26
click at [187, 177] on input "Excellent" at bounding box center [184, 171] width 6 height 10
radio input "true"
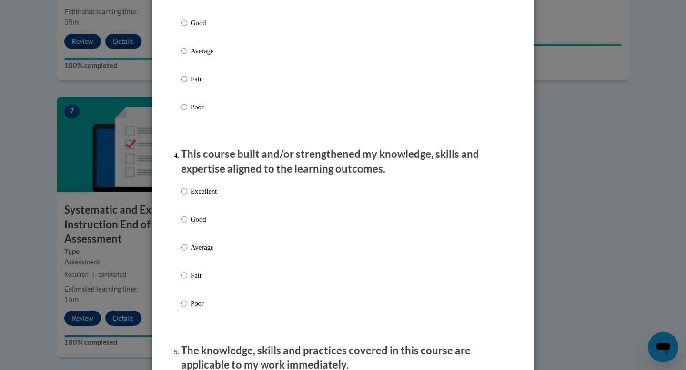
click at [204, 197] on p "Excellent" at bounding box center [203, 191] width 26 height 10
click at [187, 197] on input "Excellent" at bounding box center [184, 191] width 6 height 10
radio input "true"
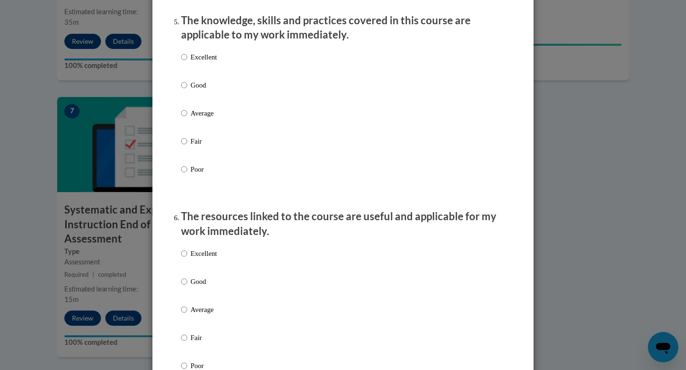
scroll to position [878, 0]
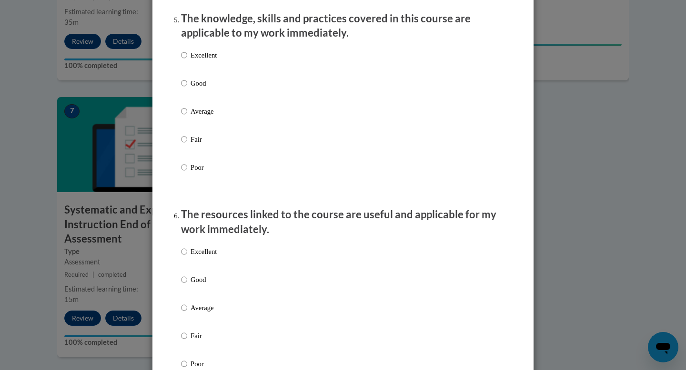
click at [199, 70] on label "Excellent" at bounding box center [199, 63] width 36 height 26
click at [187, 60] on input "Excellent" at bounding box center [184, 55] width 6 height 10
radio input "true"
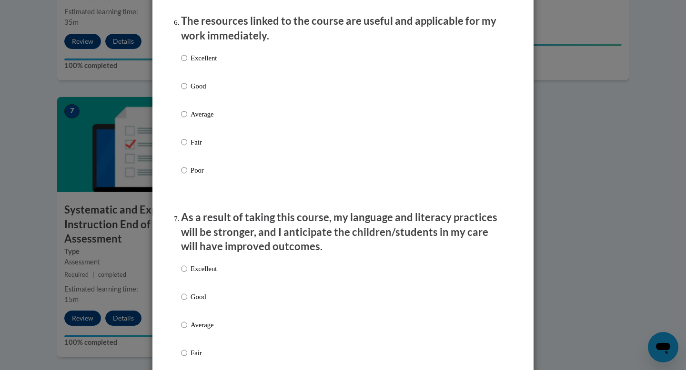
scroll to position [1083, 0]
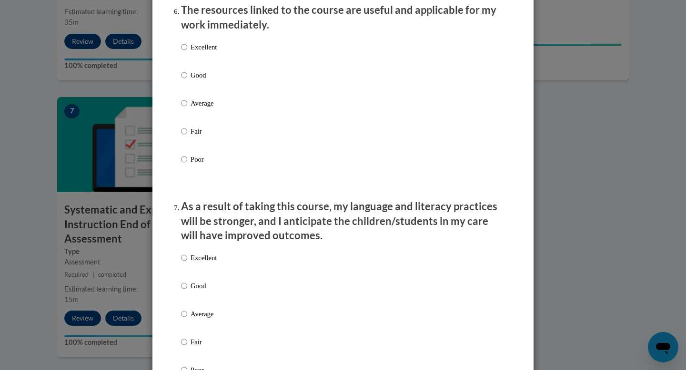
click at [205, 51] on p "Excellent" at bounding box center [203, 47] width 26 height 10
click at [187, 51] on input "Excellent" at bounding box center [184, 47] width 6 height 10
radio input "true"
click at [198, 263] on p "Excellent" at bounding box center [203, 258] width 26 height 10
click at [187, 263] on input "Excellent" at bounding box center [184, 258] width 6 height 10
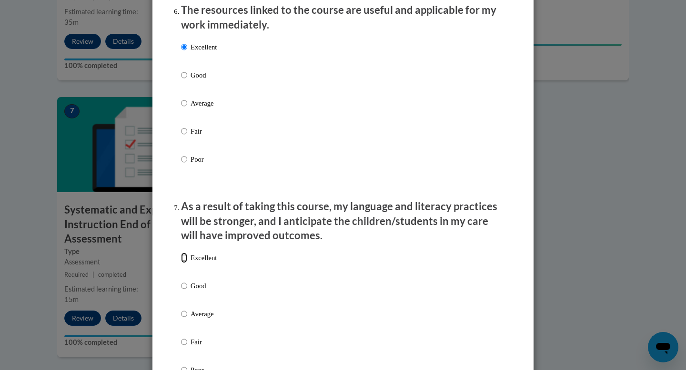
radio input "true"
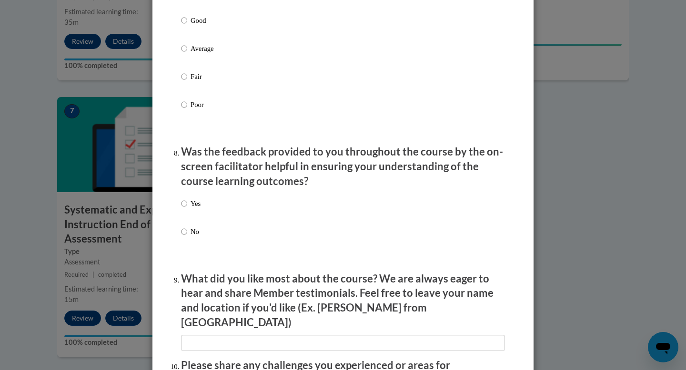
scroll to position [1610, 0]
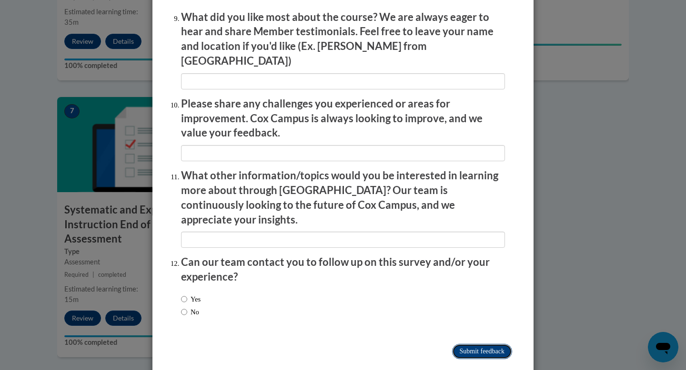
click at [494, 344] on input "Submit feedback" at bounding box center [482, 351] width 60 height 15
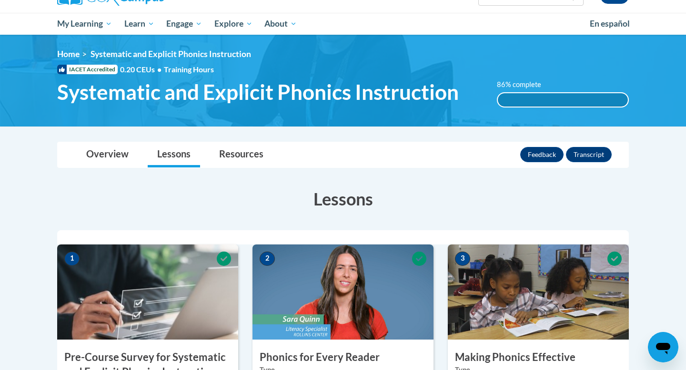
scroll to position [0, 0]
